Goal: Find specific page/section: Find specific page/section

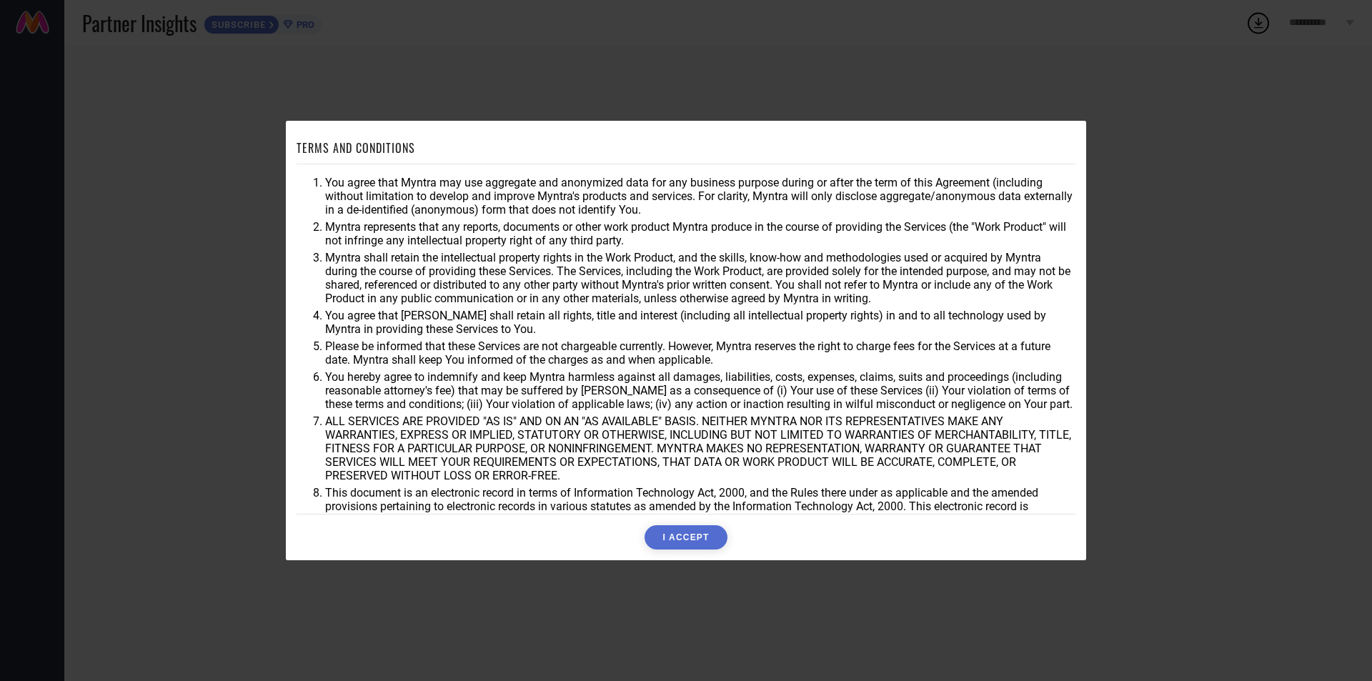
click at [693, 541] on button "I ACCEPT" at bounding box center [685, 537] width 82 height 24
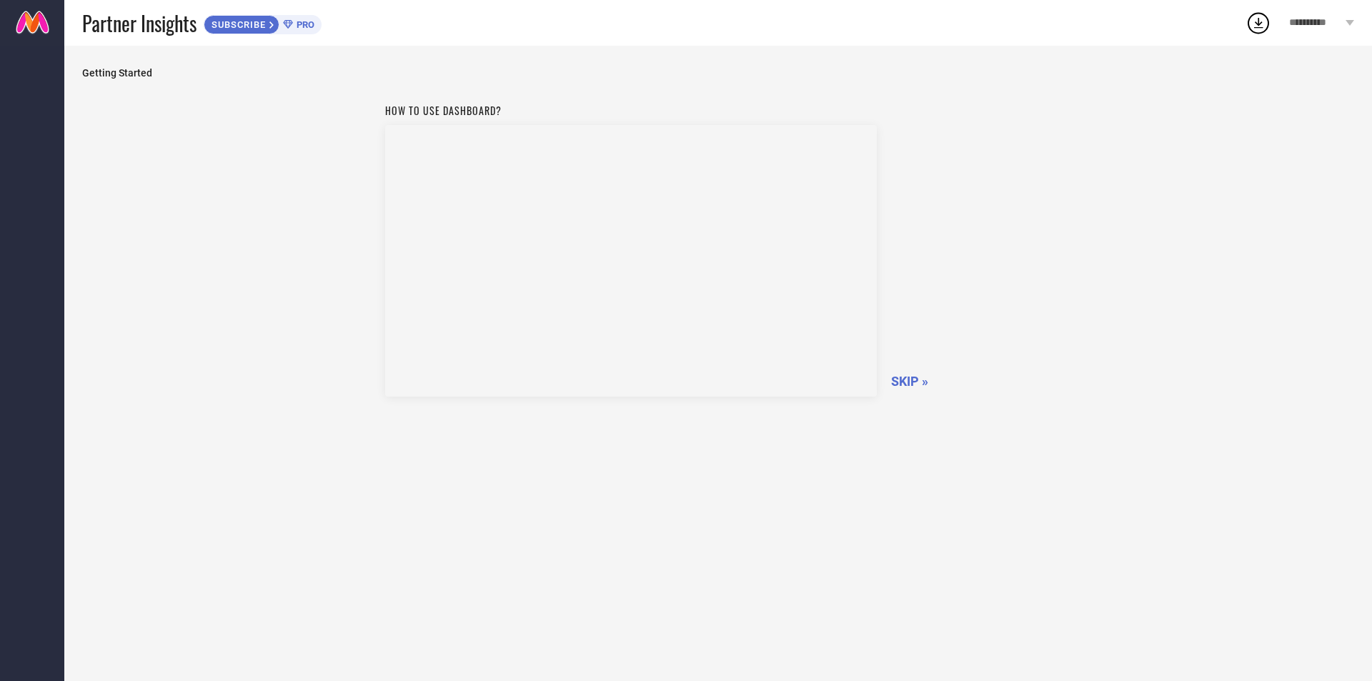
click at [901, 380] on span "SKIP »" at bounding box center [909, 381] width 37 height 15
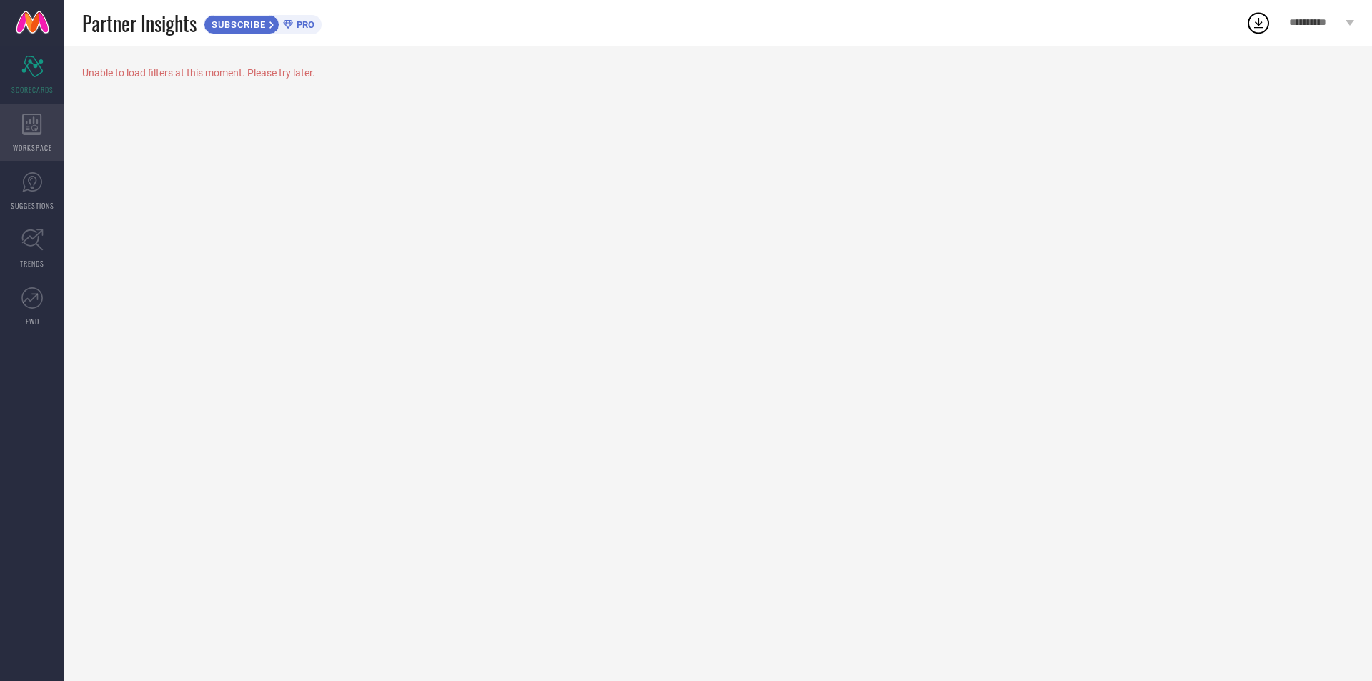
click at [47, 138] on div "WORKSPACE" at bounding box center [32, 132] width 64 height 57
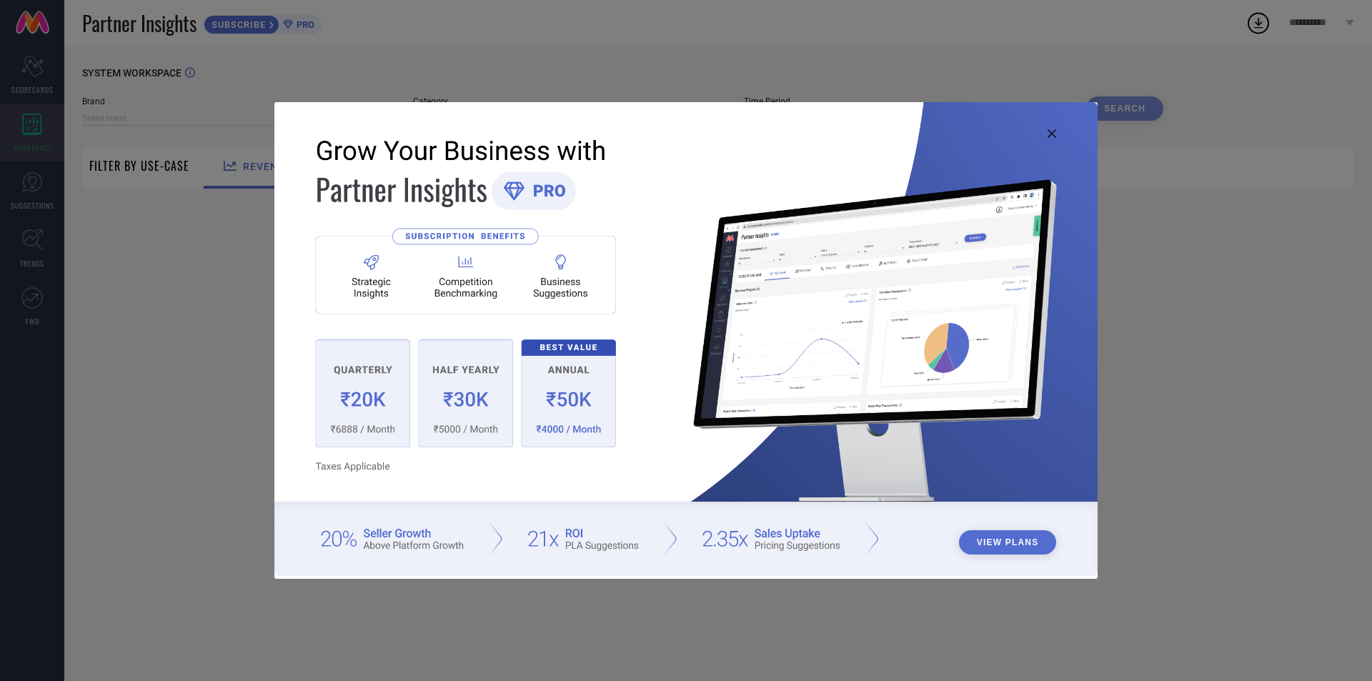
type input "1 STOP FASHION"
type input "All"
click at [1051, 134] on icon at bounding box center [1051, 133] width 9 height 9
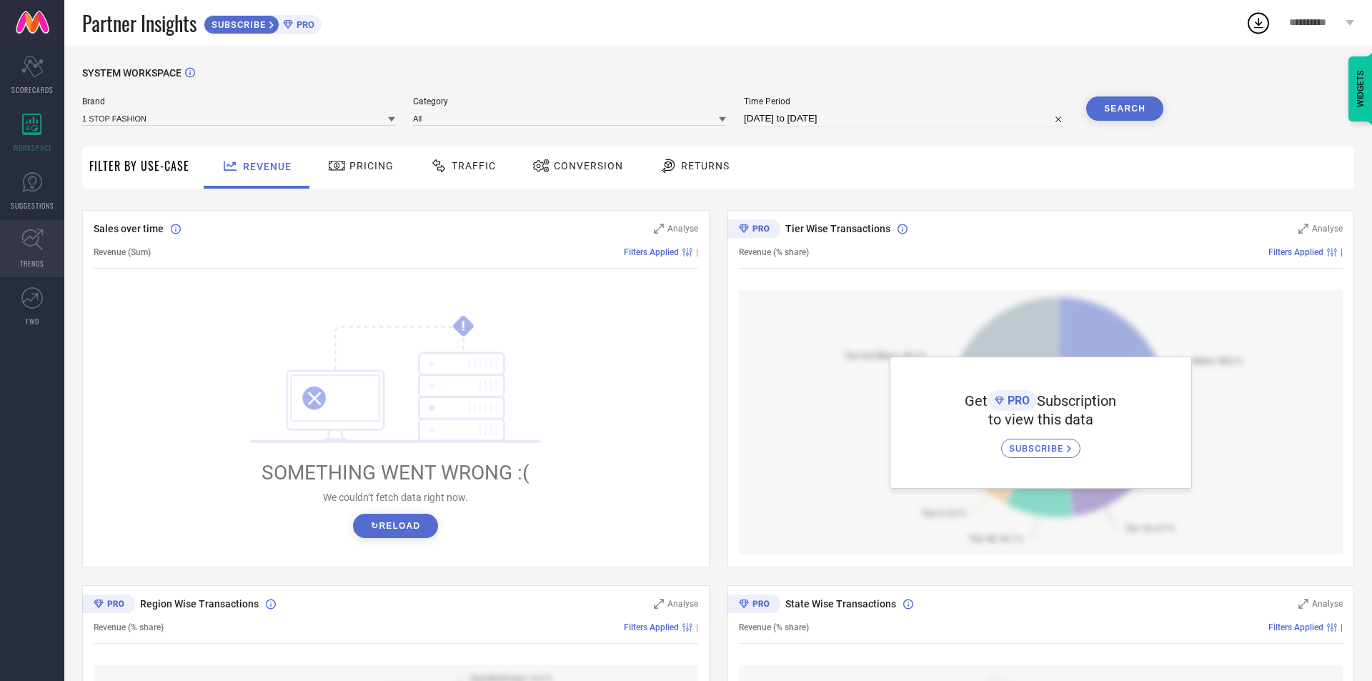
click at [26, 235] on icon at bounding box center [32, 240] width 22 height 22
